Goal: Information Seeking & Learning: Understand process/instructions

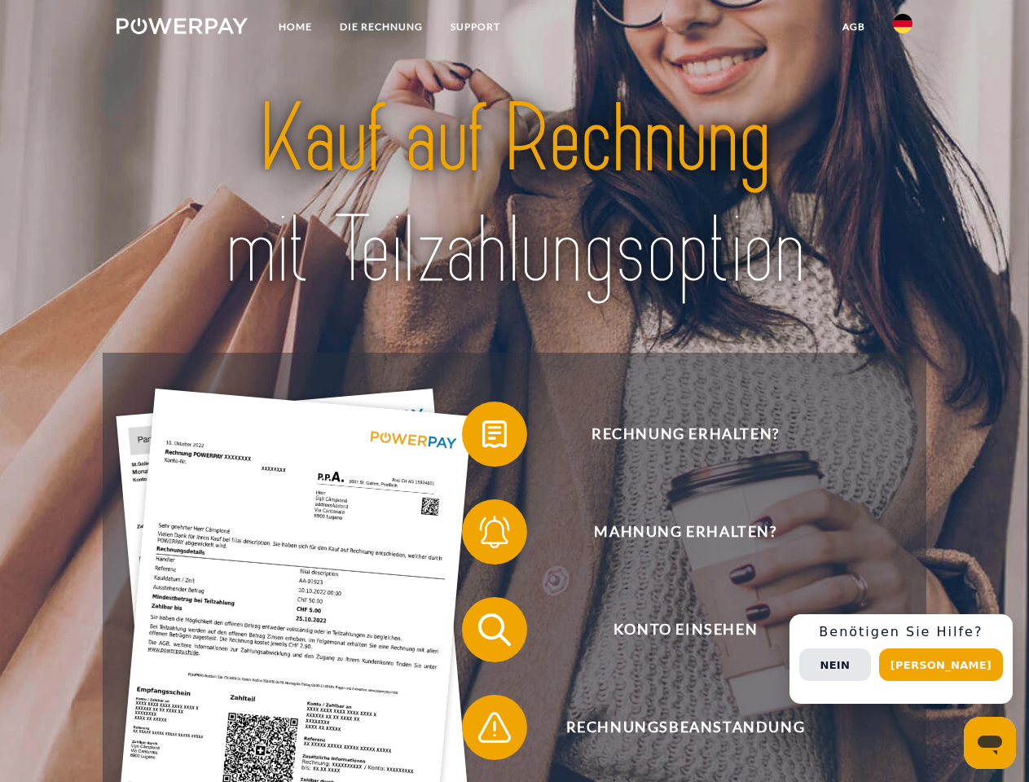
click at [182, 29] on img at bounding box center [182, 26] width 131 height 16
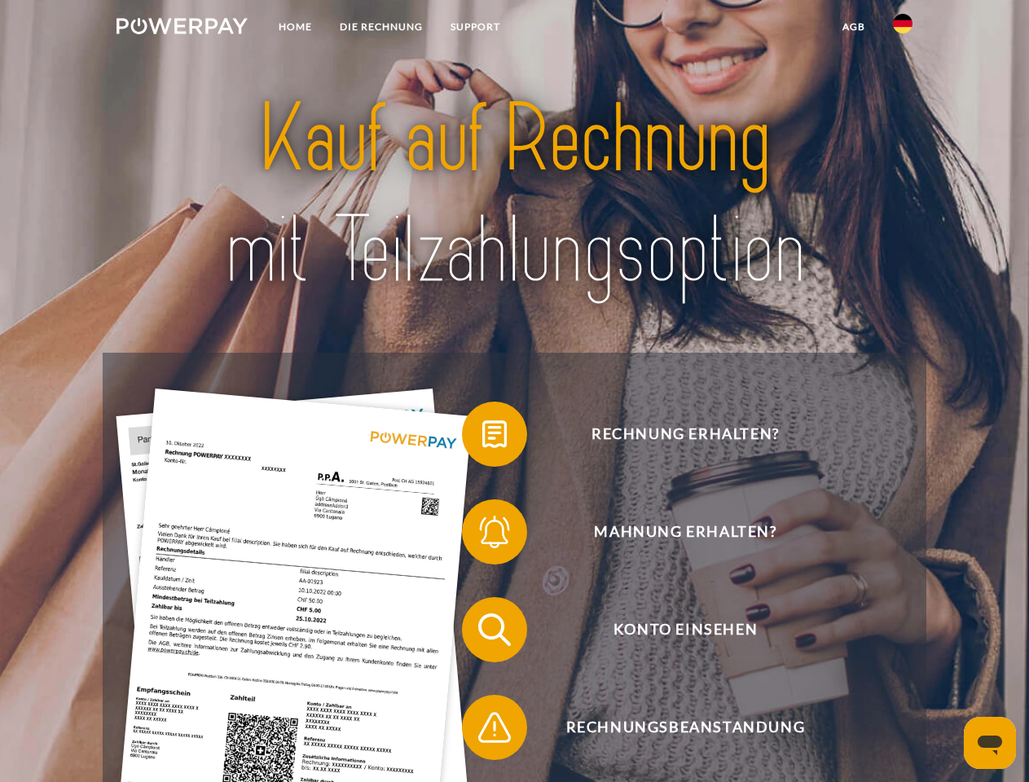
click at [903, 29] on img at bounding box center [903, 24] width 20 height 20
click at [853, 27] on link "agb" at bounding box center [854, 26] width 51 height 29
click at [482, 438] on span at bounding box center [471, 435] width 82 height 82
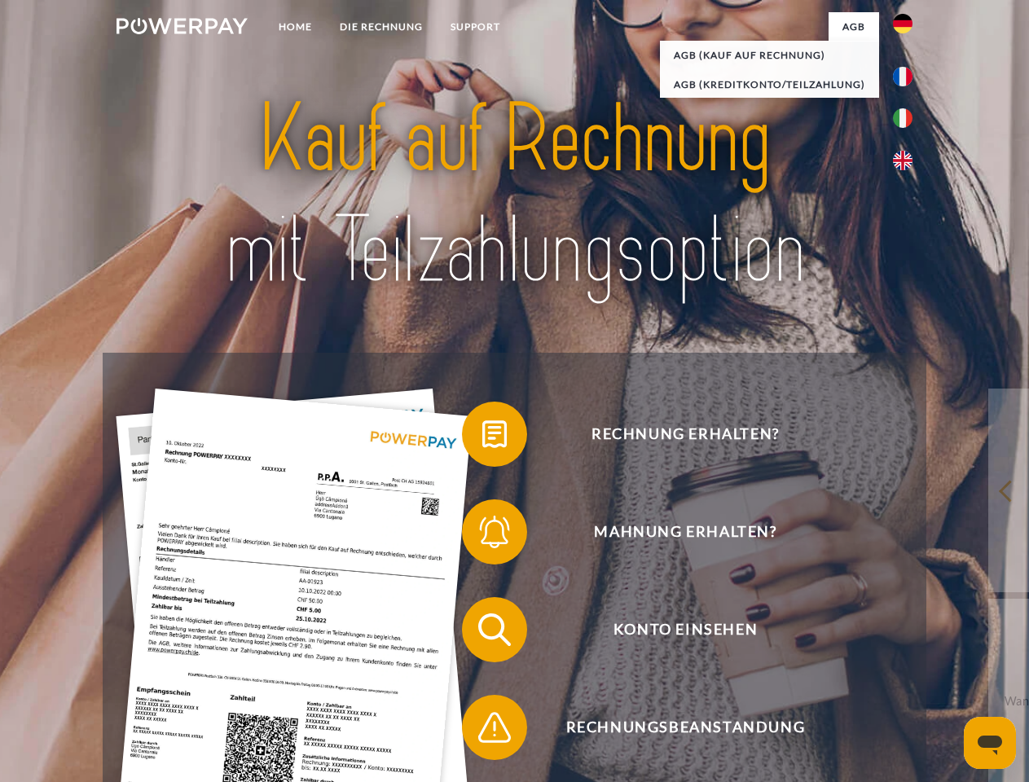
click at [482, 535] on span at bounding box center [471, 532] width 82 height 82
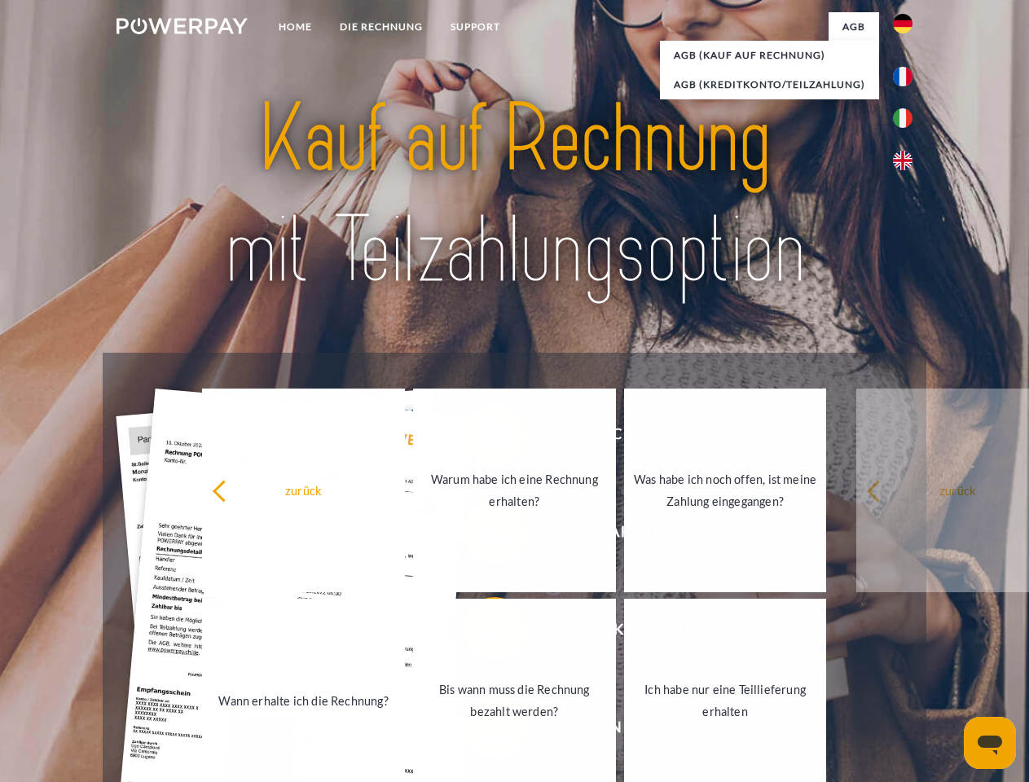
click at [482, 633] on link "Bis wann muss die Rechnung bezahlt werden?" at bounding box center [514, 701] width 203 height 204
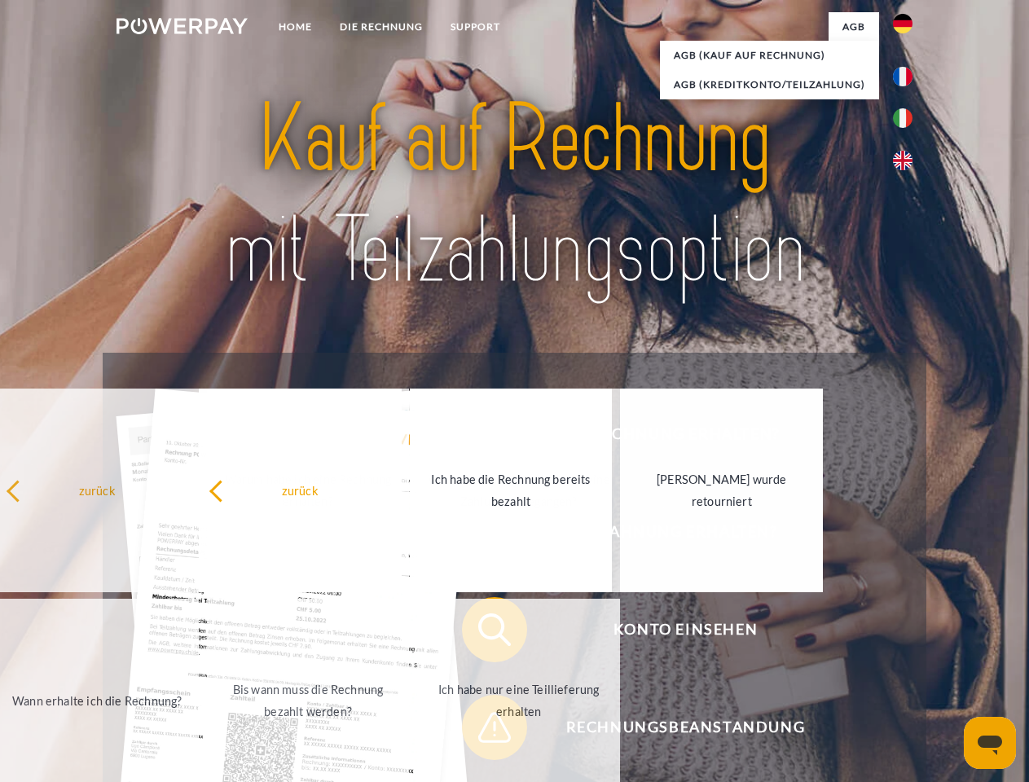
click at [482, 731] on span at bounding box center [471, 728] width 82 height 82
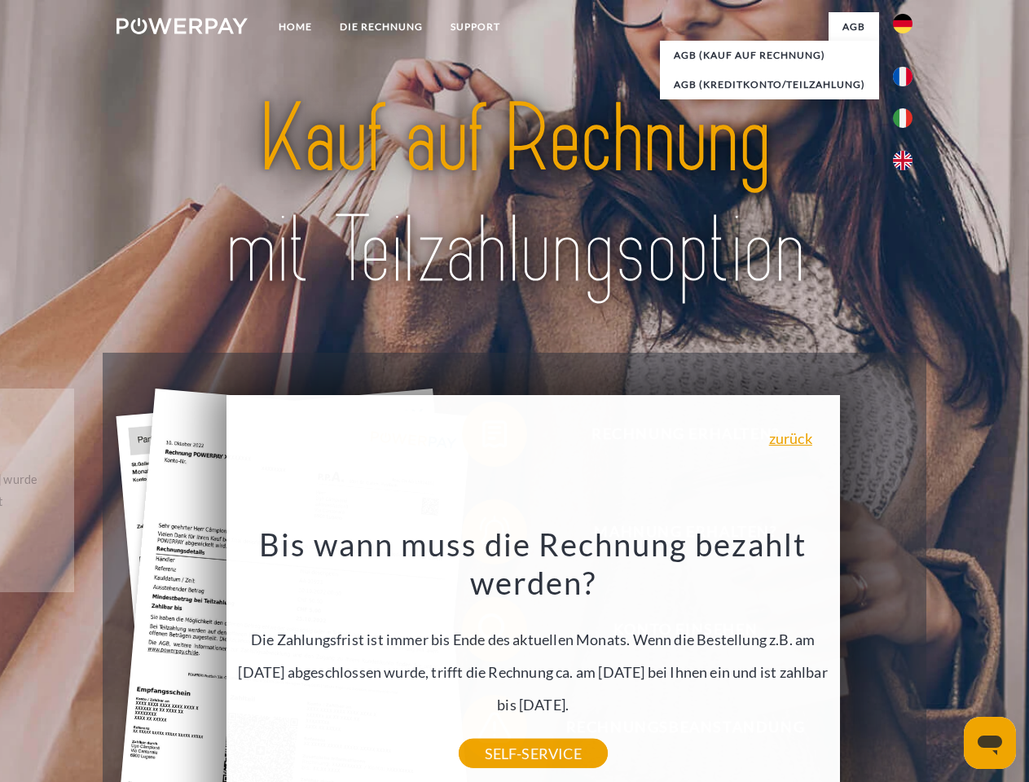
click at [907, 659] on div "Rechnung erhalten? Mahnung erhalten? Konto einsehen" at bounding box center [514, 679] width 823 height 652
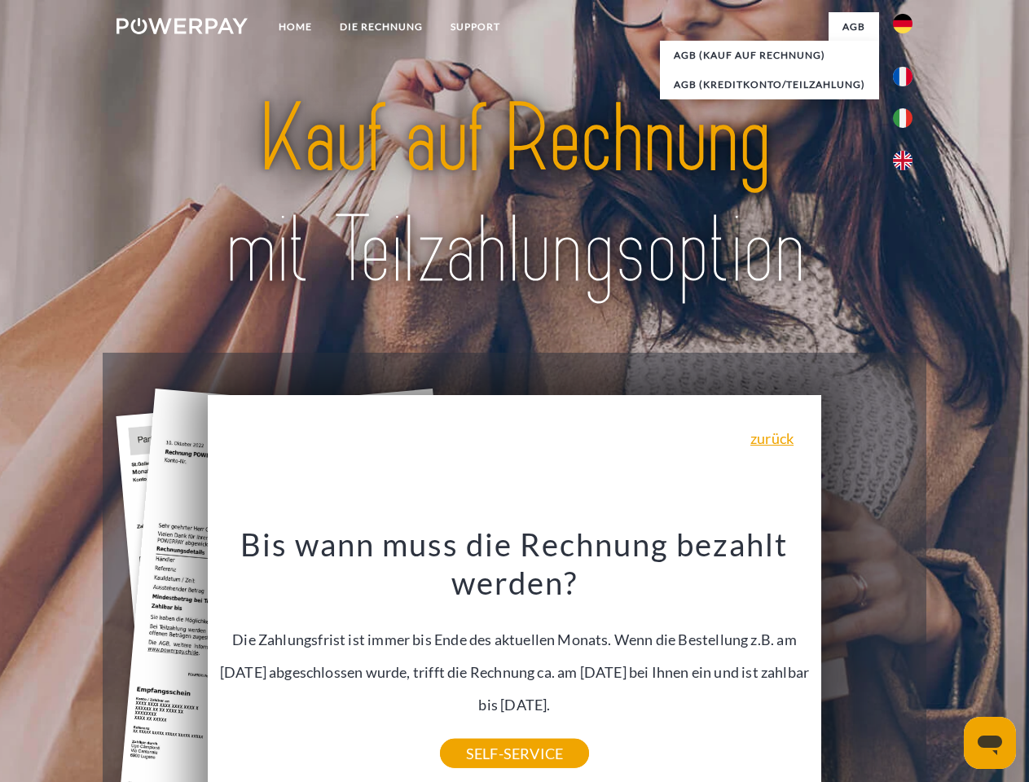
click at [867, 663] on span "Konto einsehen" at bounding box center [685, 629] width 399 height 65
click at [947, 665] on header "Home DIE RECHNUNG SUPPORT" at bounding box center [514, 563] width 1029 height 1126
